Goal: Complete application form

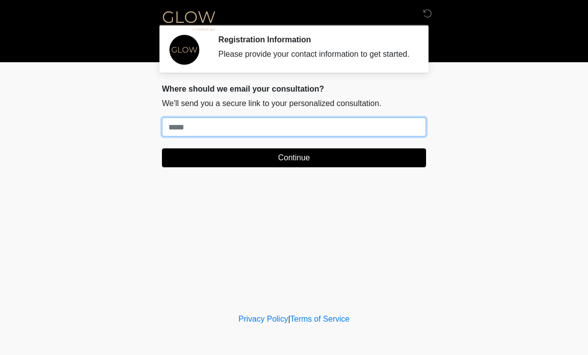
click at [299, 136] on input "Where should we email your treatment plan?" at bounding box center [294, 127] width 264 height 19
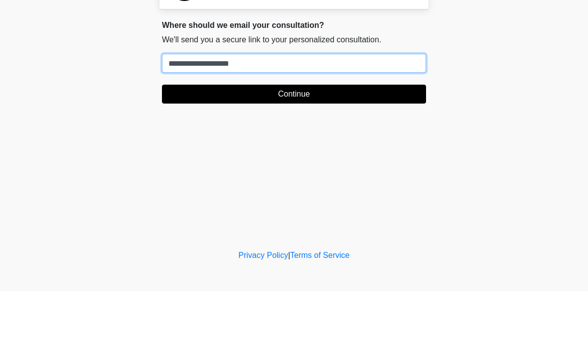
type input "**********"
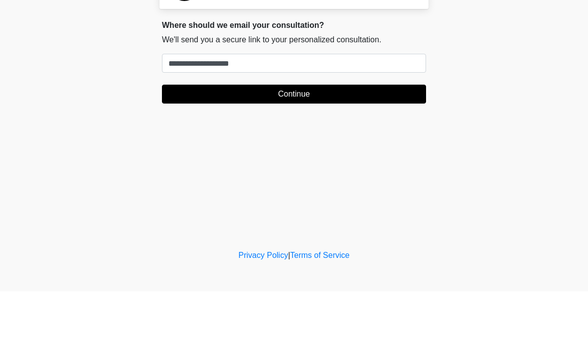
click at [304, 148] on button "Continue" at bounding box center [294, 157] width 264 height 19
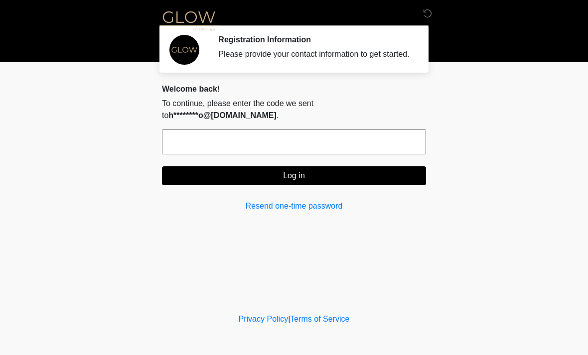
click at [322, 143] on input "text" at bounding box center [294, 141] width 264 height 25
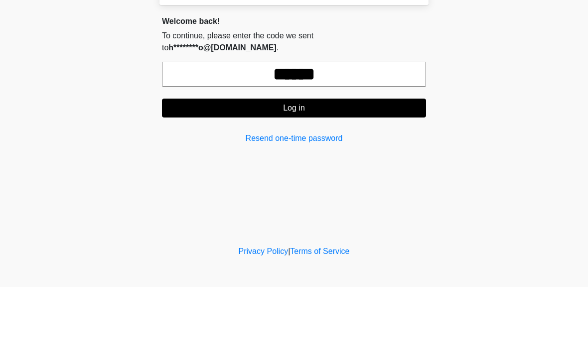
type input "******"
click at [338, 166] on button "Log in" at bounding box center [294, 175] width 264 height 19
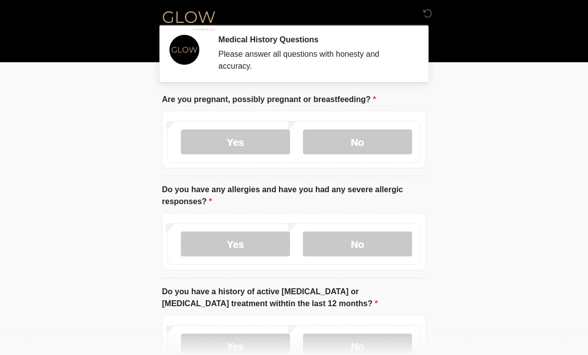
click at [380, 142] on label "No" at bounding box center [357, 141] width 109 height 25
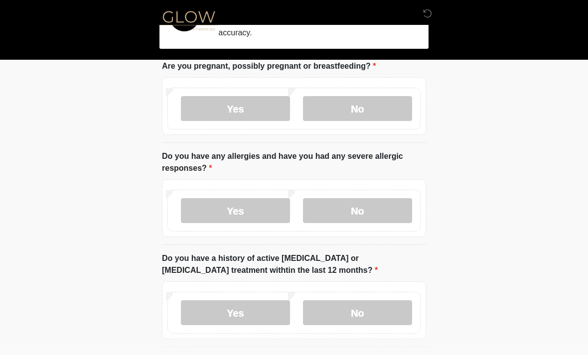
scroll to position [35, 0]
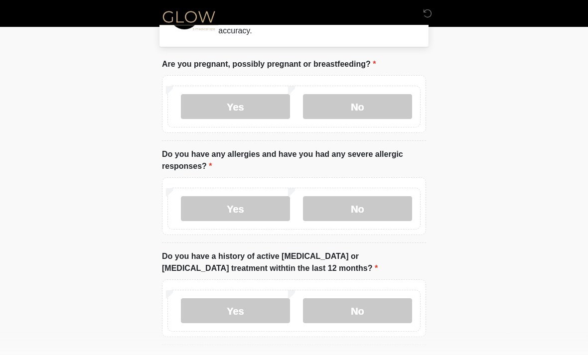
click at [372, 214] on label "No" at bounding box center [357, 209] width 109 height 25
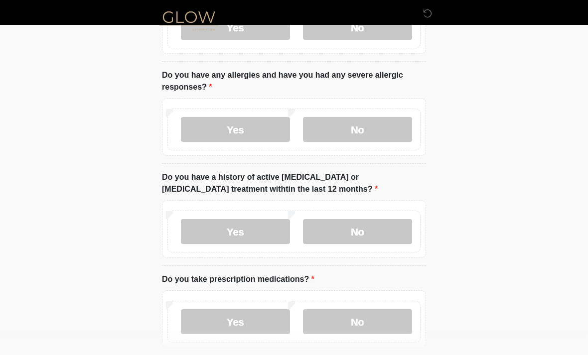
scroll to position [115, 0]
click at [370, 239] on label "No" at bounding box center [357, 231] width 109 height 25
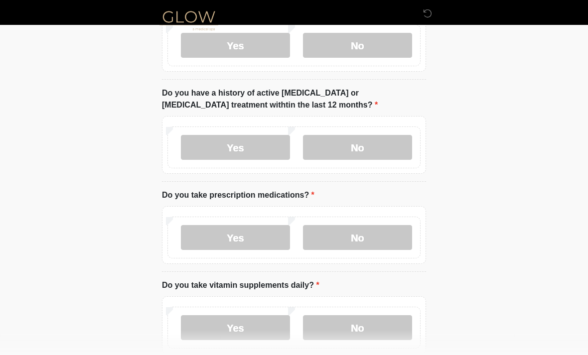
scroll to position [203, 0]
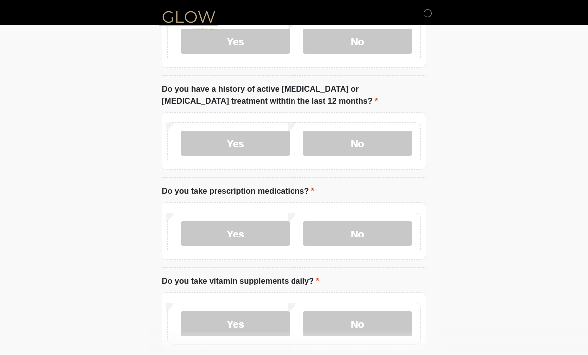
click at [375, 234] on label "No" at bounding box center [357, 233] width 109 height 25
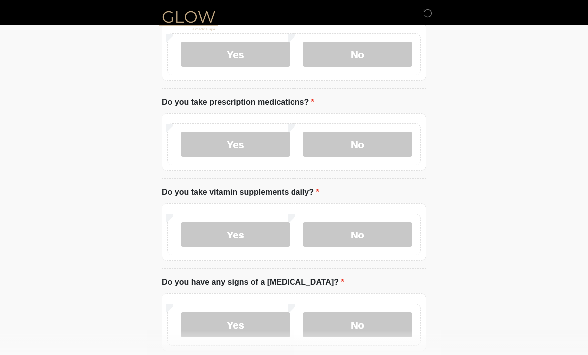
scroll to position [311, 0]
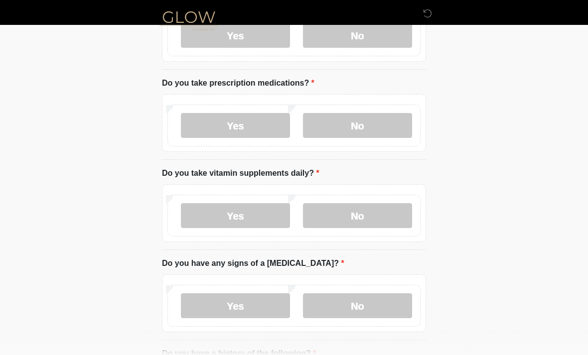
click at [376, 216] on label "No" at bounding box center [357, 215] width 109 height 25
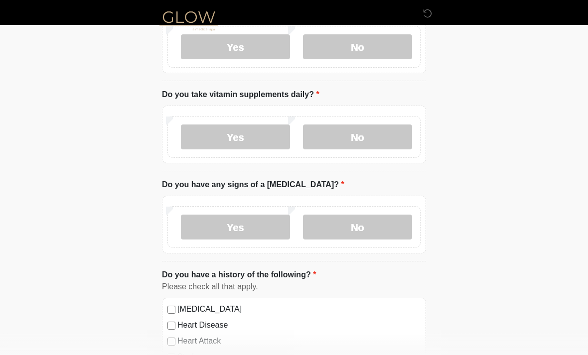
scroll to position [390, 0]
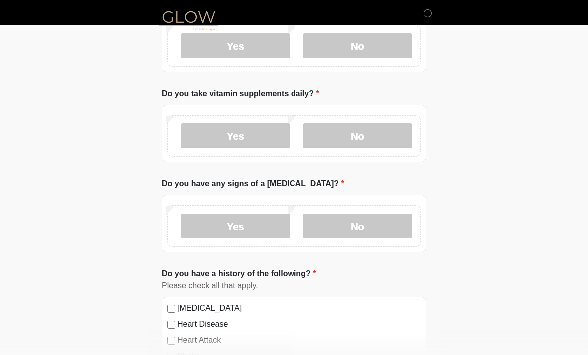
click at [378, 225] on label "No" at bounding box center [357, 226] width 109 height 25
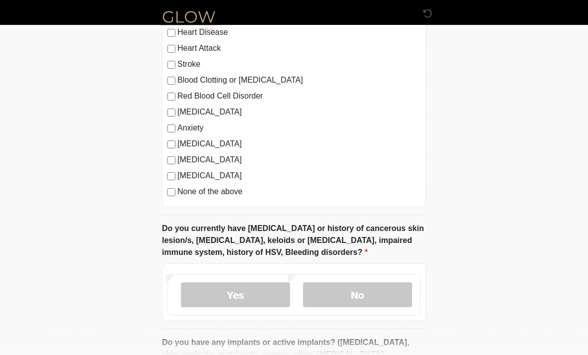
scroll to position [714, 0]
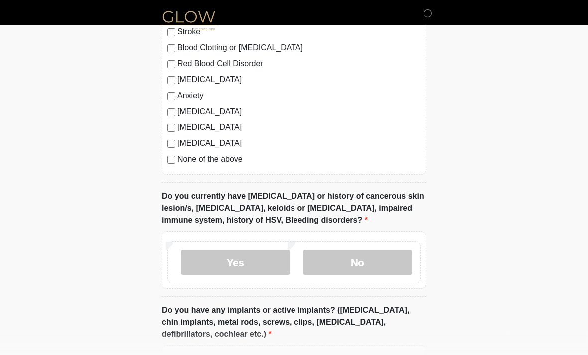
click at [383, 264] on label "No" at bounding box center [357, 263] width 109 height 25
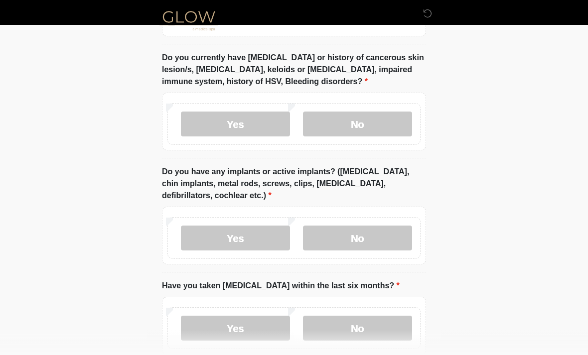
scroll to position [859, 0]
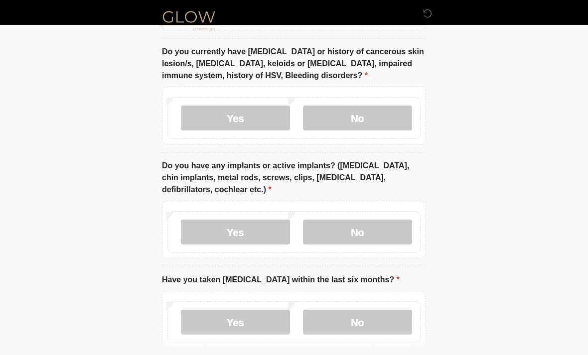
click at [382, 231] on label "No" at bounding box center [357, 232] width 109 height 25
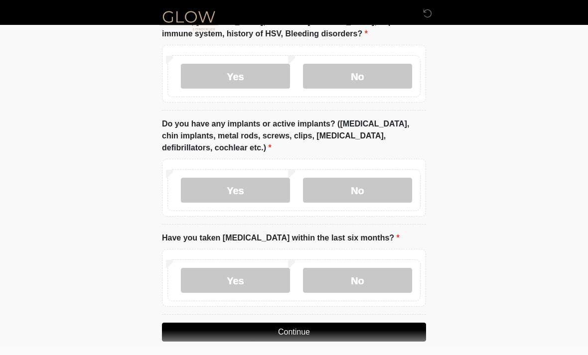
scroll to position [907, 0]
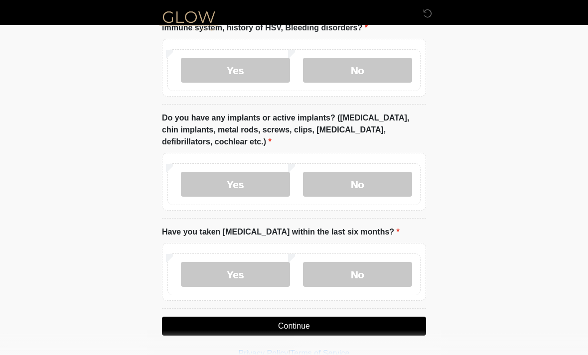
click at [373, 270] on label "No" at bounding box center [357, 274] width 109 height 25
click at [330, 323] on button "Continue" at bounding box center [294, 326] width 264 height 19
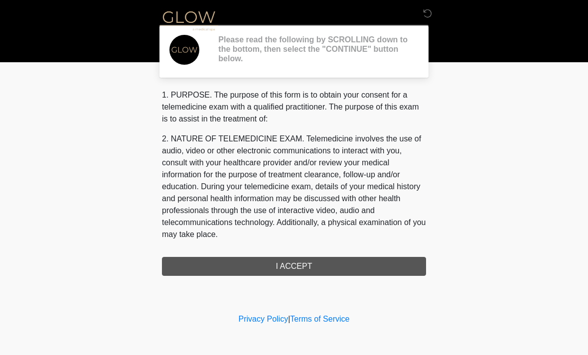
scroll to position [0, 0]
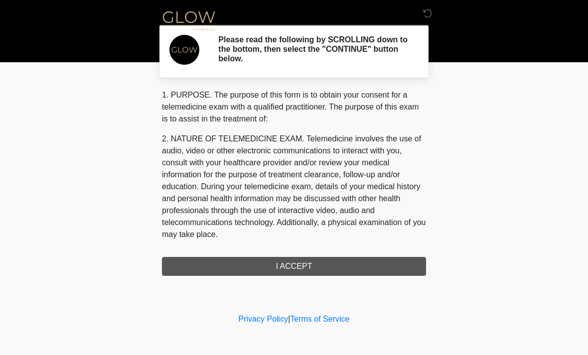
click at [309, 268] on div "1. PURPOSE. The purpose of this form is to obtain your consent for a telemedici…" at bounding box center [294, 182] width 264 height 187
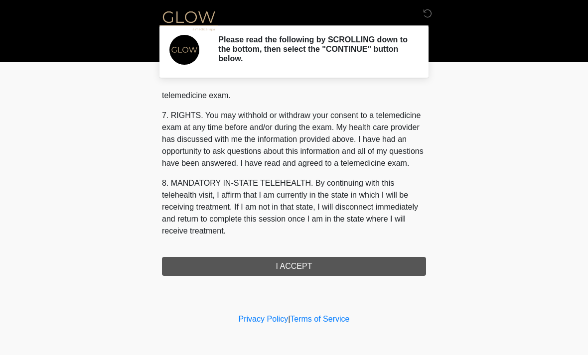
scroll to position [422, 0]
click at [305, 267] on button "I ACCEPT" at bounding box center [294, 266] width 264 height 19
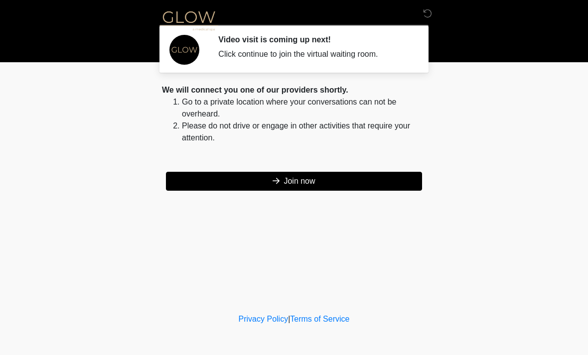
click at [319, 183] on button "Join now" at bounding box center [294, 181] width 256 height 19
